Goal: Task Accomplishment & Management: Use online tool/utility

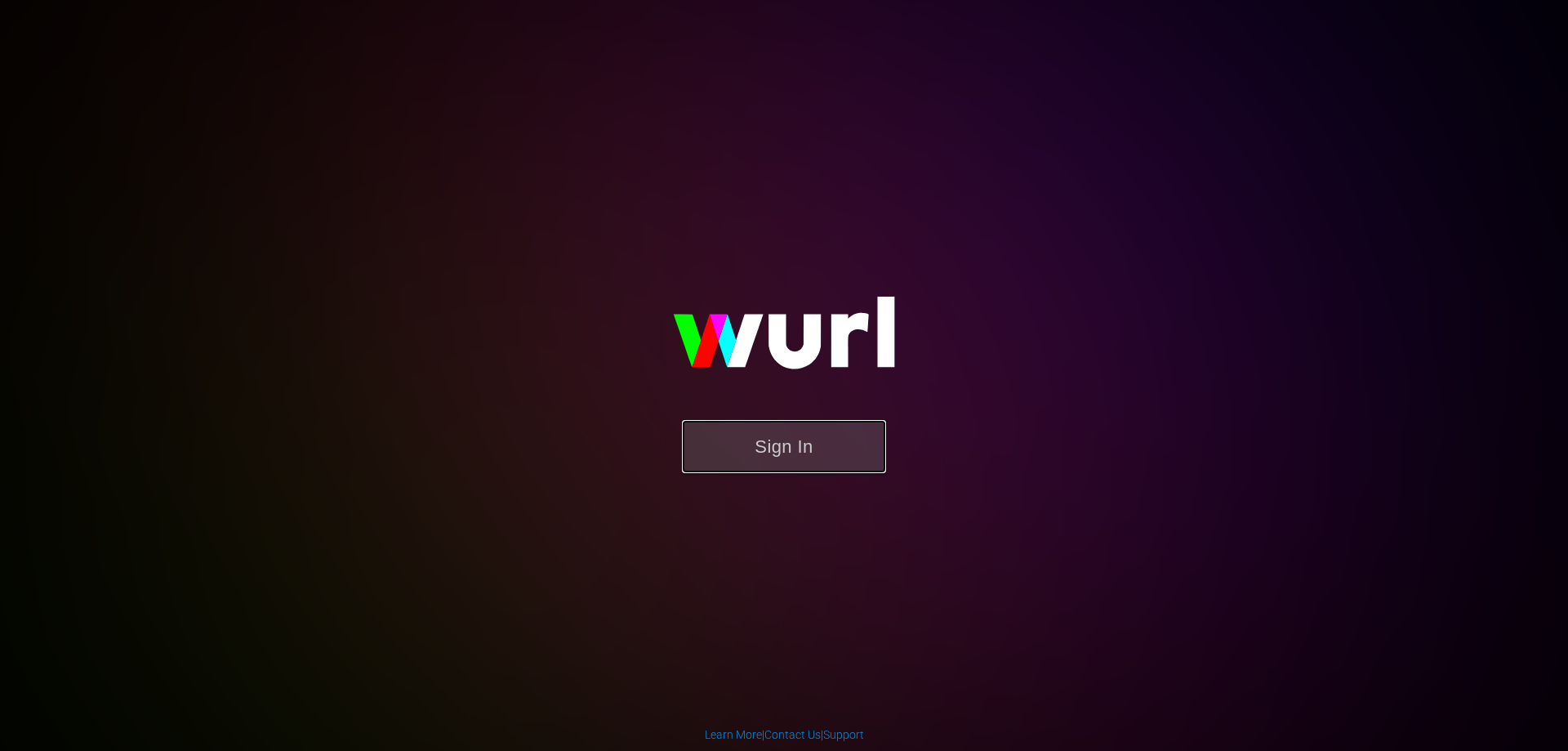
click at [800, 426] on button "Sign In" at bounding box center [784, 446] width 204 height 53
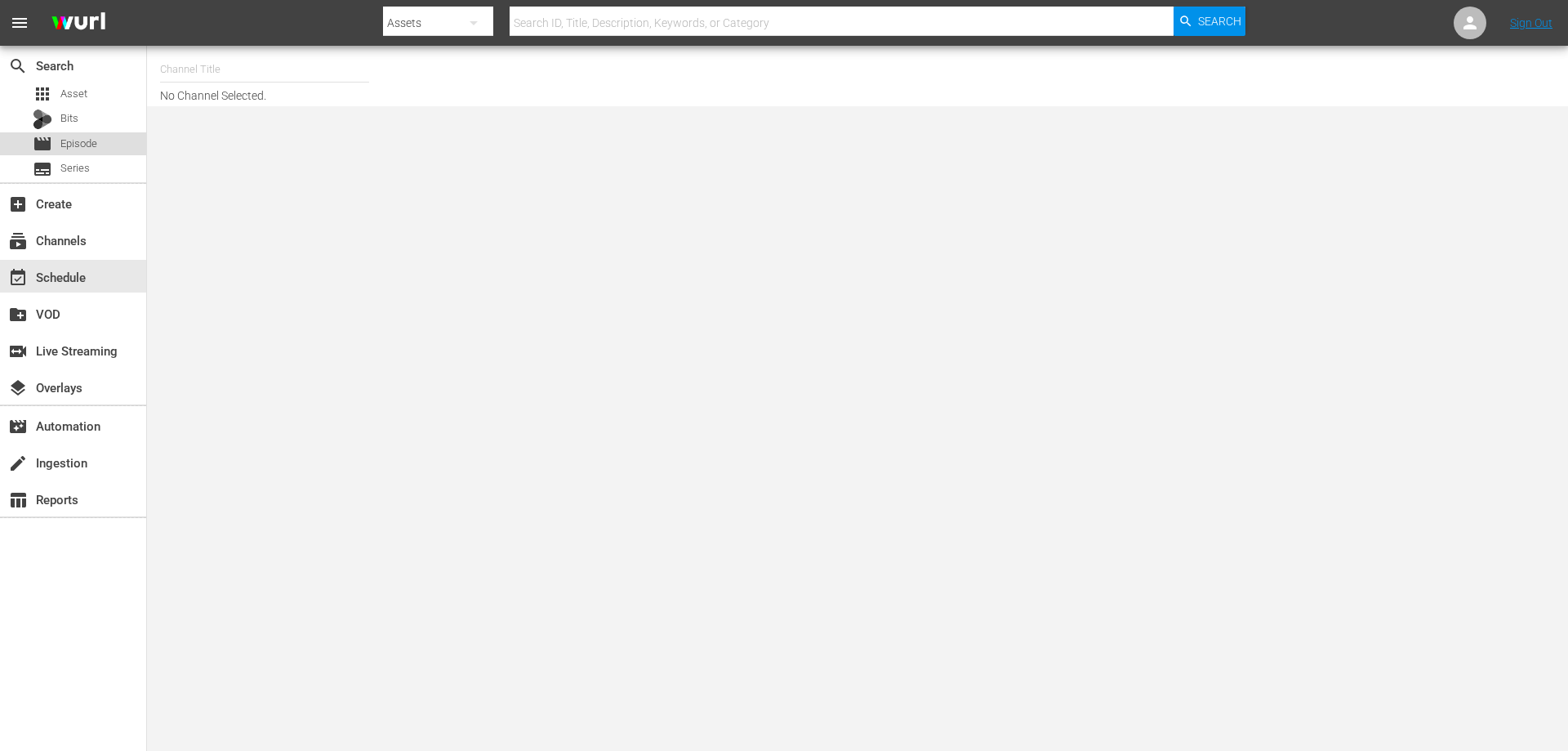
click at [93, 140] on span "Episode" at bounding box center [79, 144] width 37 height 17
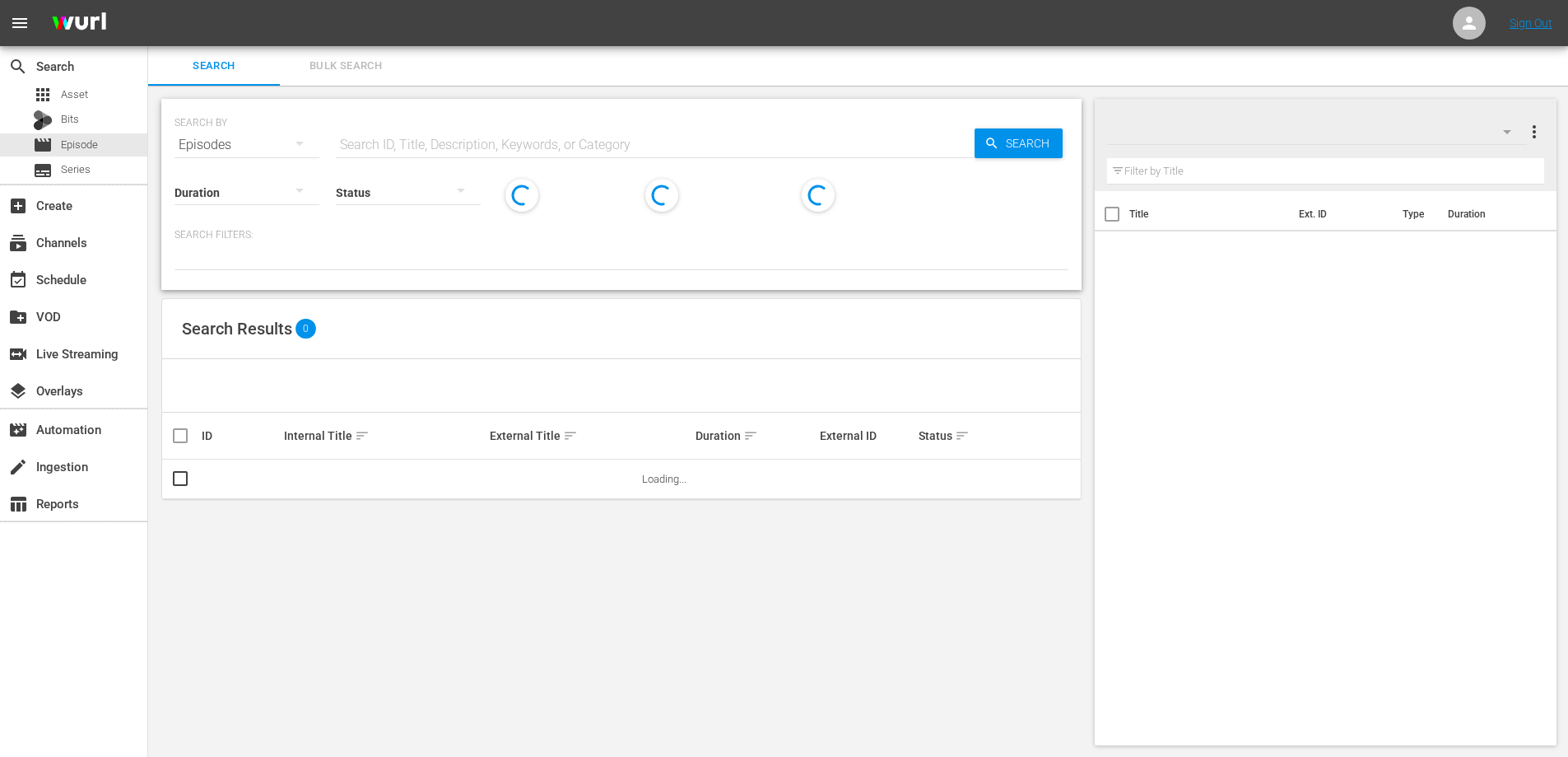
click at [1214, 165] on input "text" at bounding box center [1326, 171] width 438 height 26
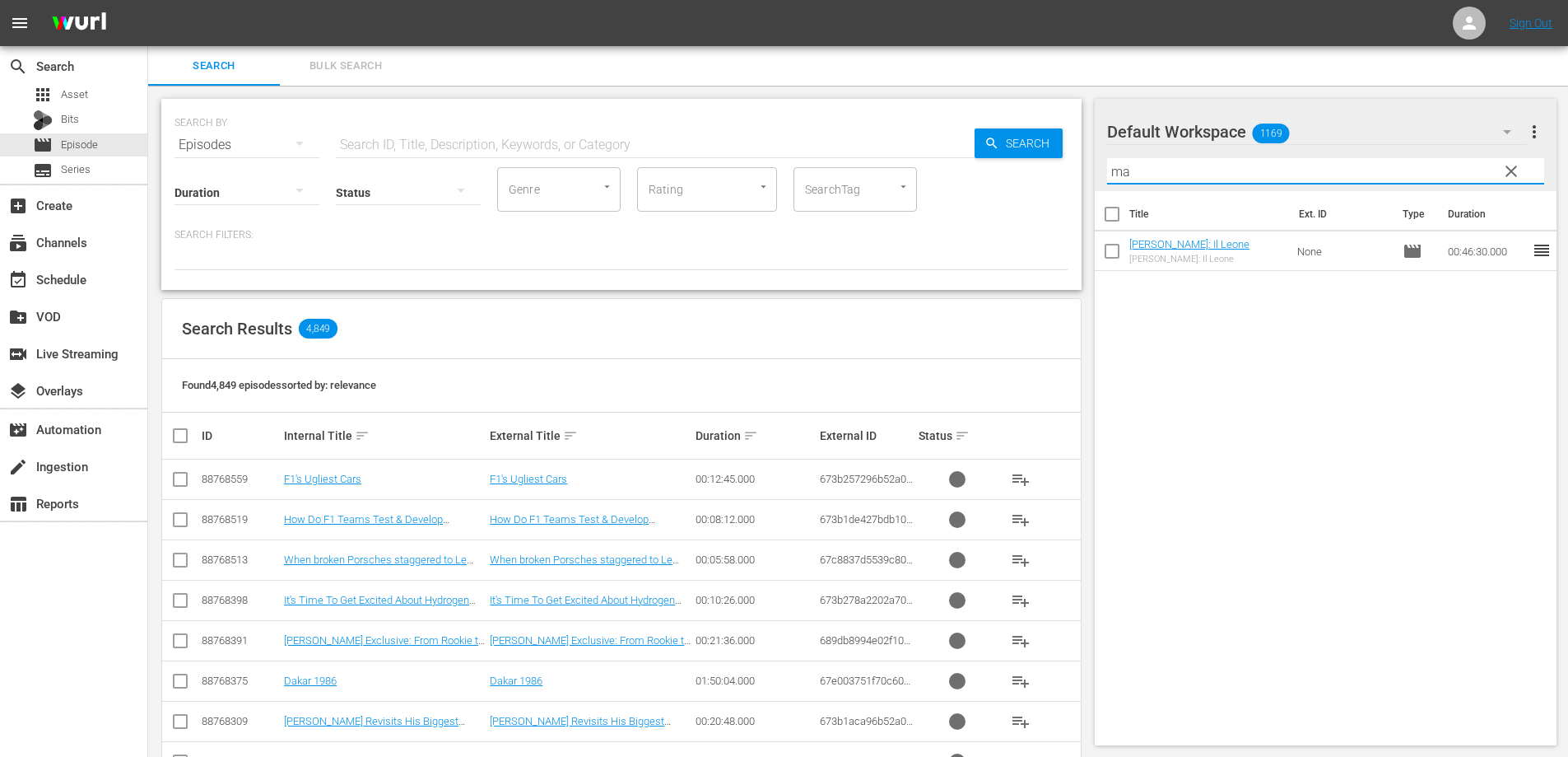
type input "m"
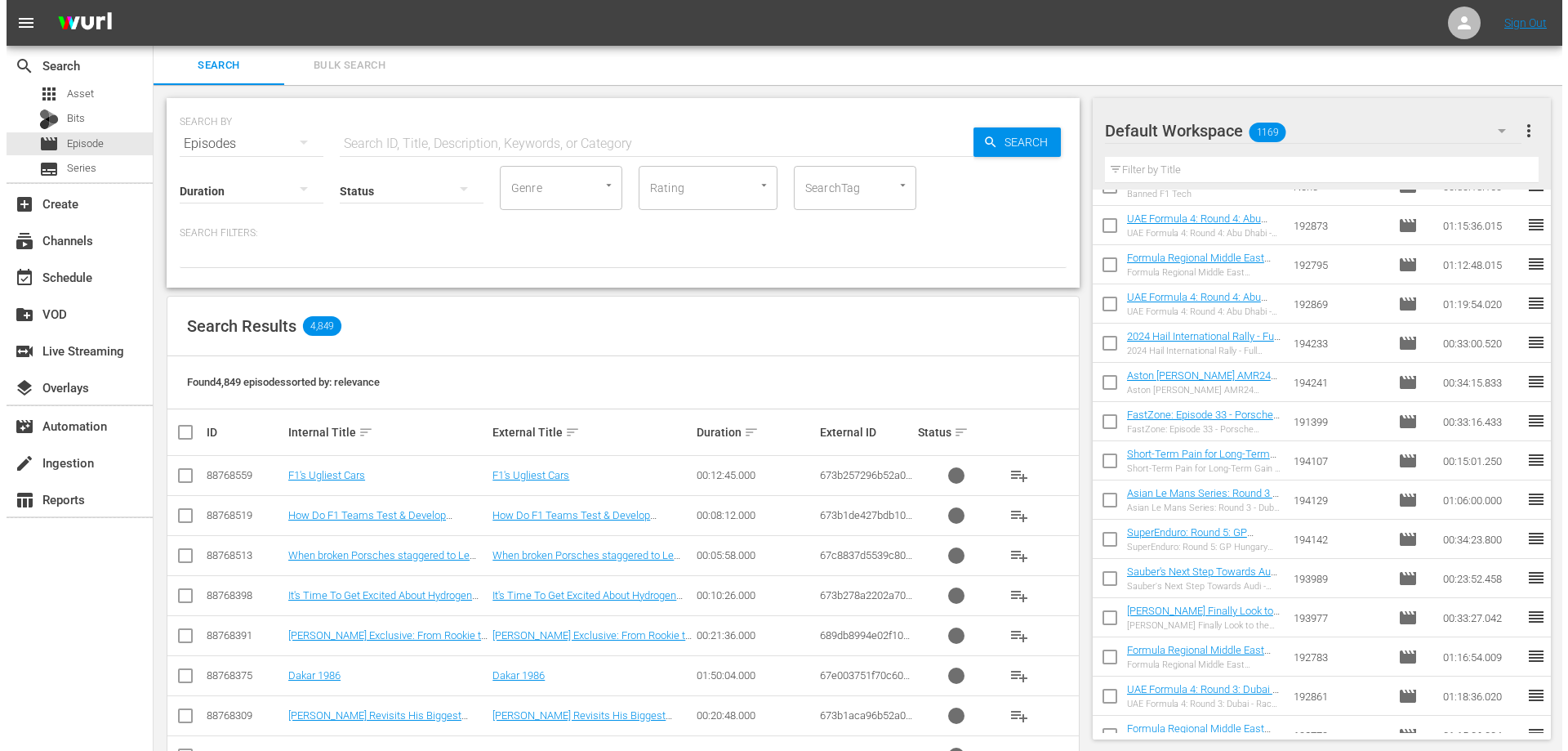
scroll to position [1749, 0]
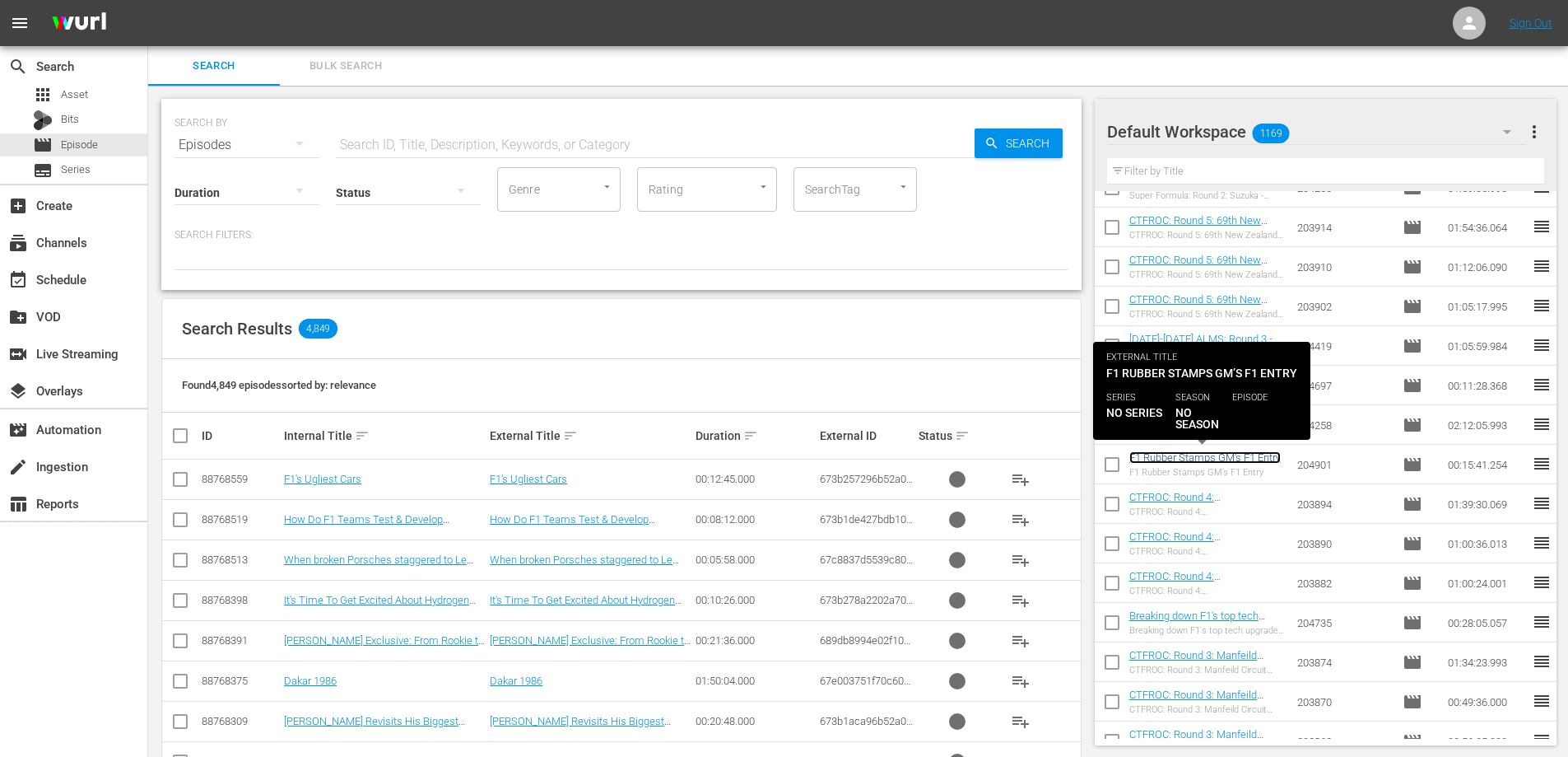
click at [1196, 457] on link "F1 Rubber Stamps GM’s F1 Entry" at bounding box center [1205, 457] width 152 height 12
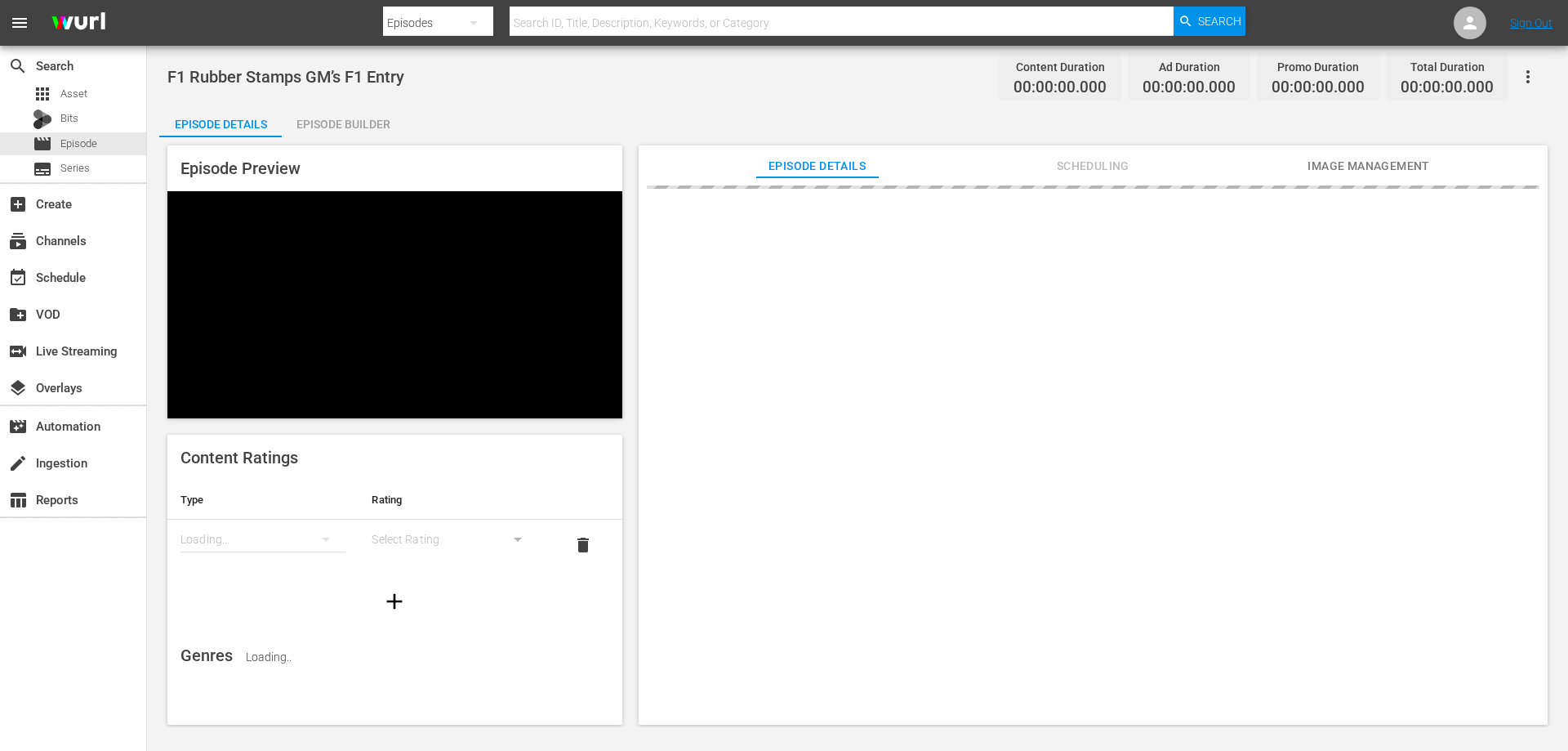
click at [255, 56] on div "F1 Rubber Stamps GM’s F1 Entry Content Duration 00:00:00.000 Ad Duration 00:00:…" at bounding box center [857, 387] width 1421 height 681
click at [255, 60] on div "F1 Rubber Stamps GM’s F1 Entry Content Duration 00:00:00.000 Ad Duration 00:00:…" at bounding box center [857, 76] width 1381 height 37
click at [255, 60] on div "F1 Rubber Stamps GM’s F1 Entry Content Duration 00:13:41.254 Ad Duration 00:02:…" at bounding box center [857, 76] width 1381 height 37
click at [251, 67] on span "F1 Rubber Stamps GM’s F1 Entry" at bounding box center [286, 76] width 237 height 19
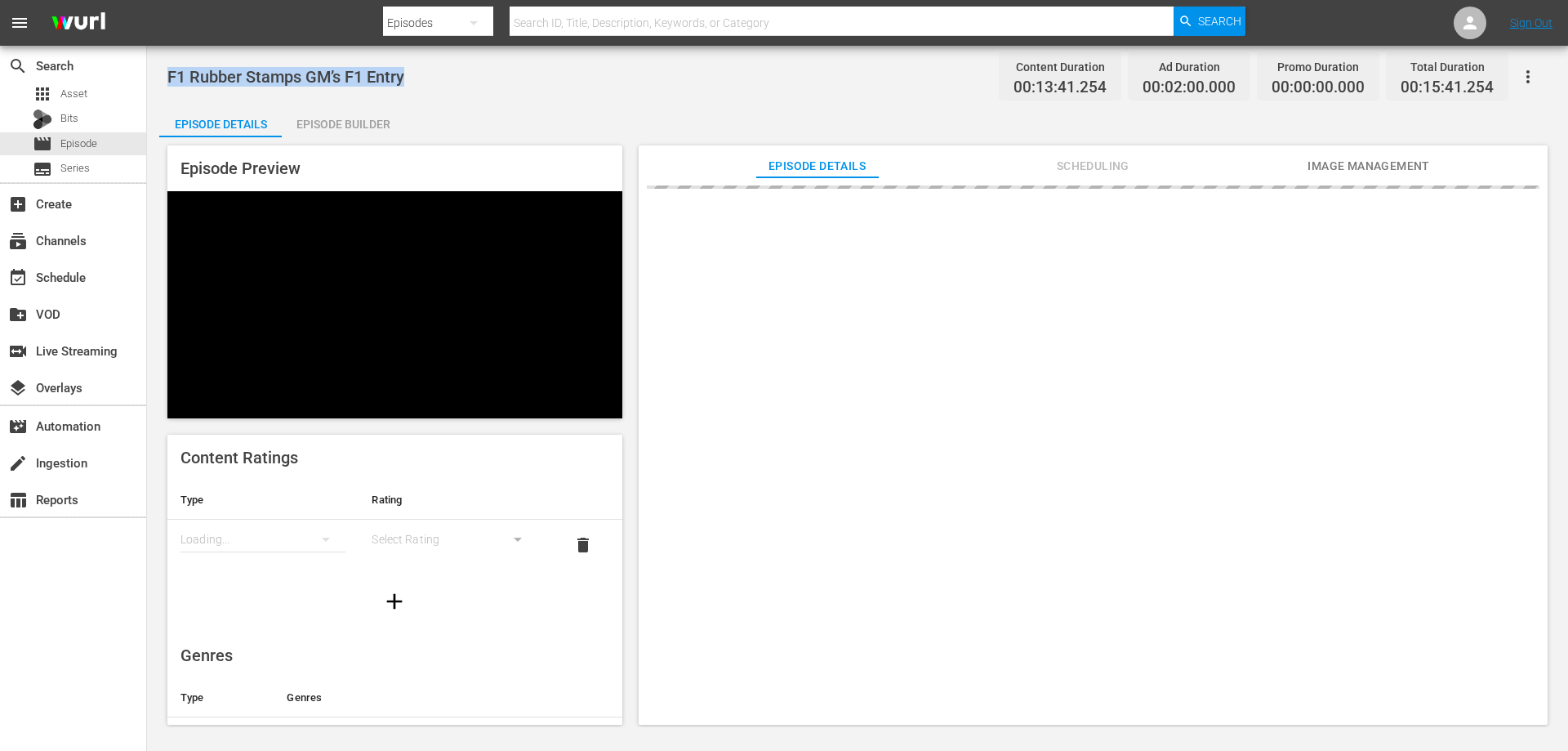
click at [251, 67] on span "F1 Rubber Stamps GM’s F1 Entry" at bounding box center [286, 76] width 237 height 19
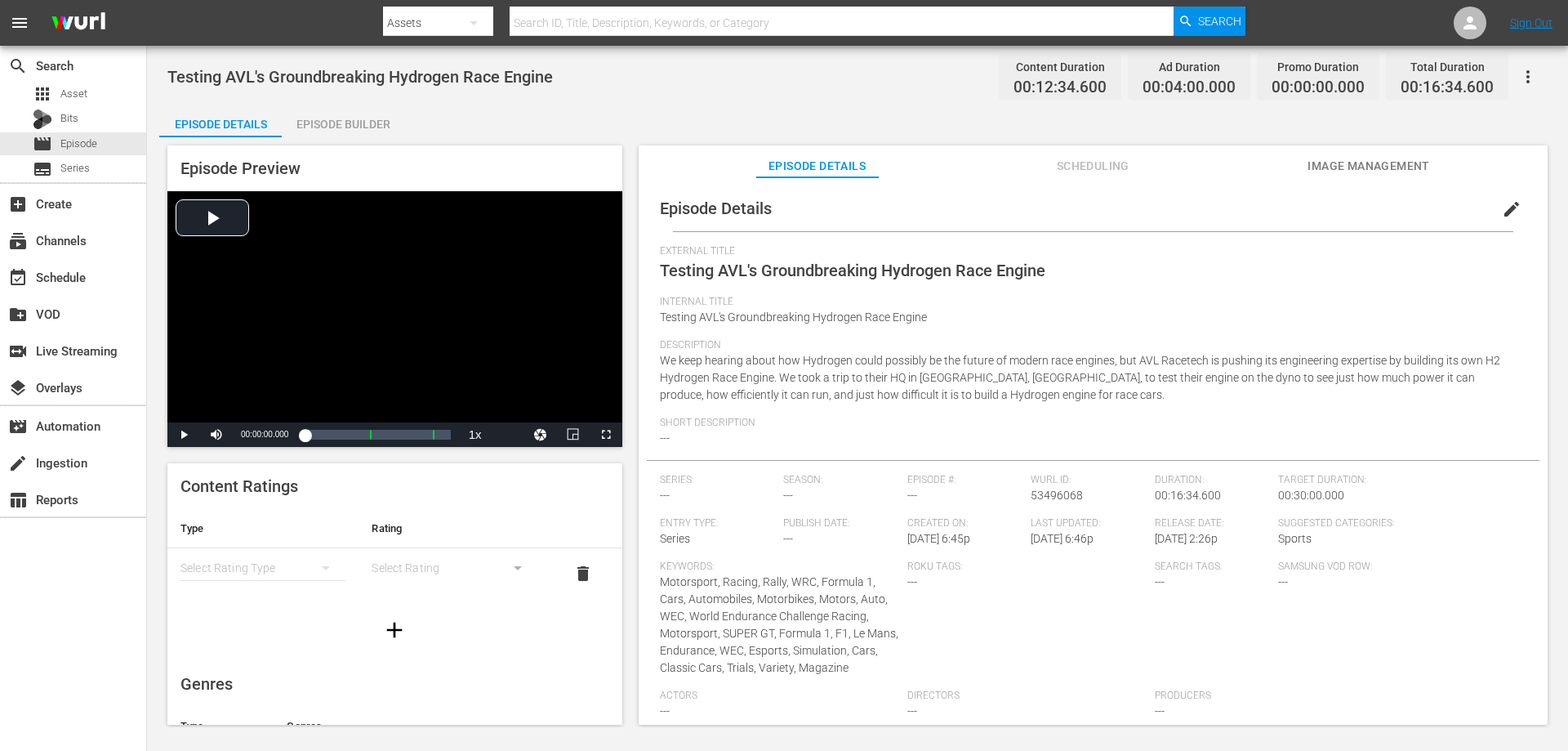
click at [319, 129] on div "Episode Builder" at bounding box center [342, 124] width 122 height 39
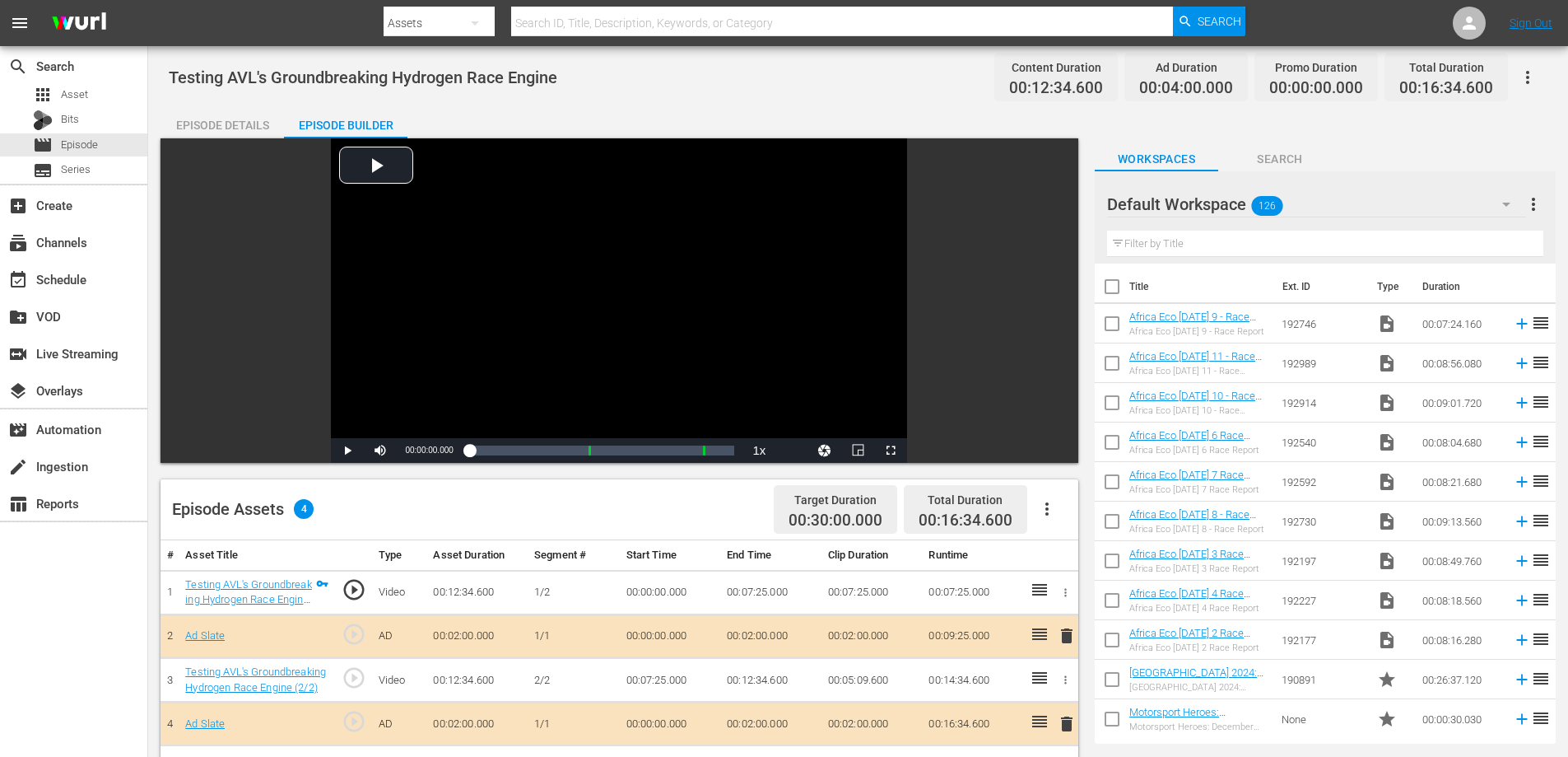
click at [355, 74] on span "Testing AVL's Groundbreaking Hydrogen Race Engine" at bounding box center [363, 77] width 389 height 19
copy span "Testing AVL's Groundbreaking Hydrogen Race Engine"
